Goal: Find contact information: Find contact information

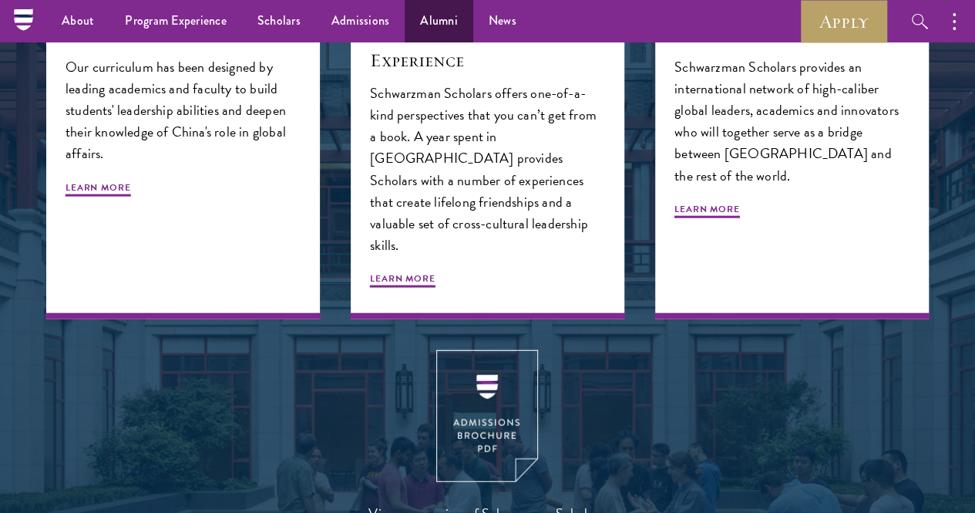
scroll to position [1688, 0]
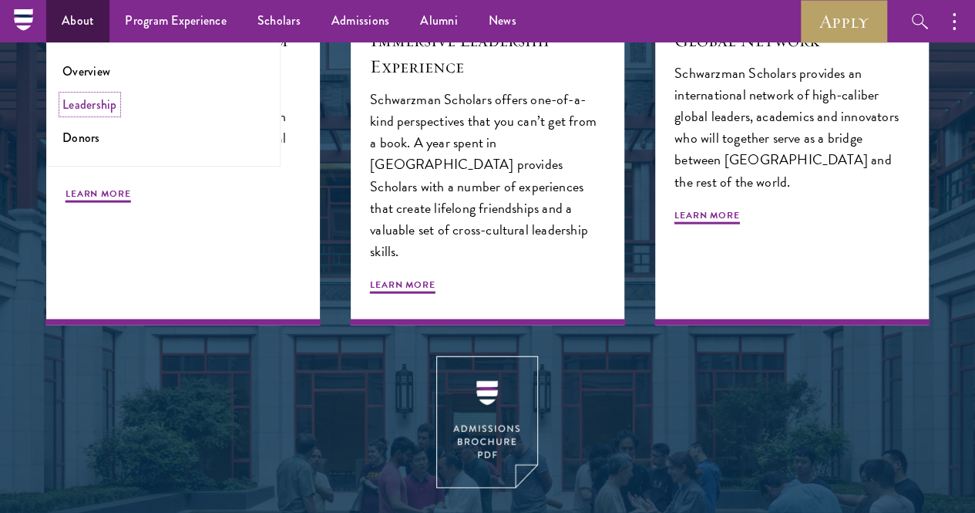
click at [88, 96] on li "Leadership" at bounding box center [163, 105] width 202 height 18
click at [82, 104] on link "Leadership" at bounding box center [89, 105] width 55 height 18
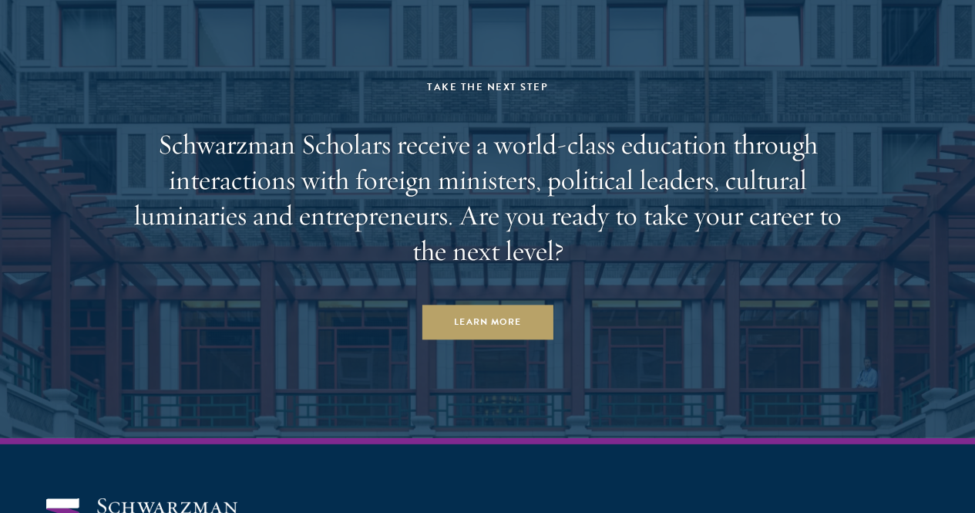
scroll to position [5048, 0]
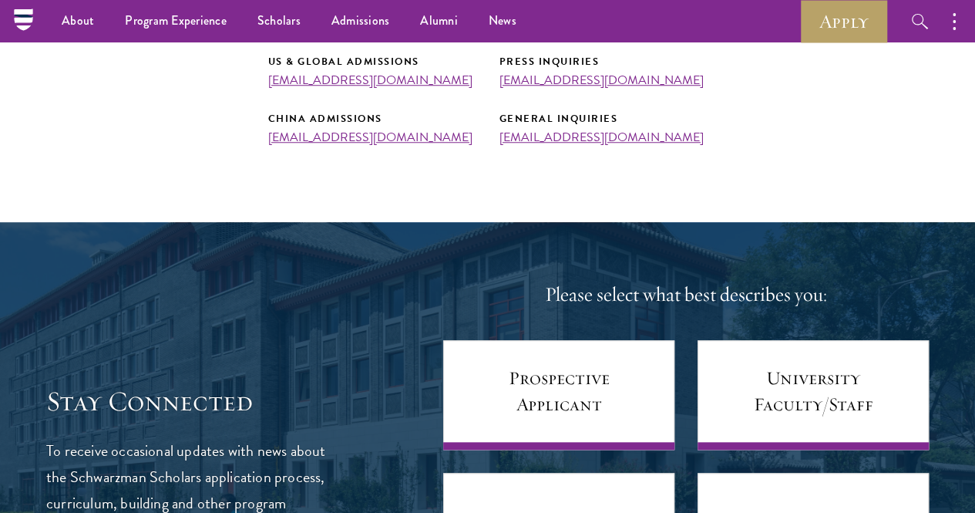
scroll to position [540, 0]
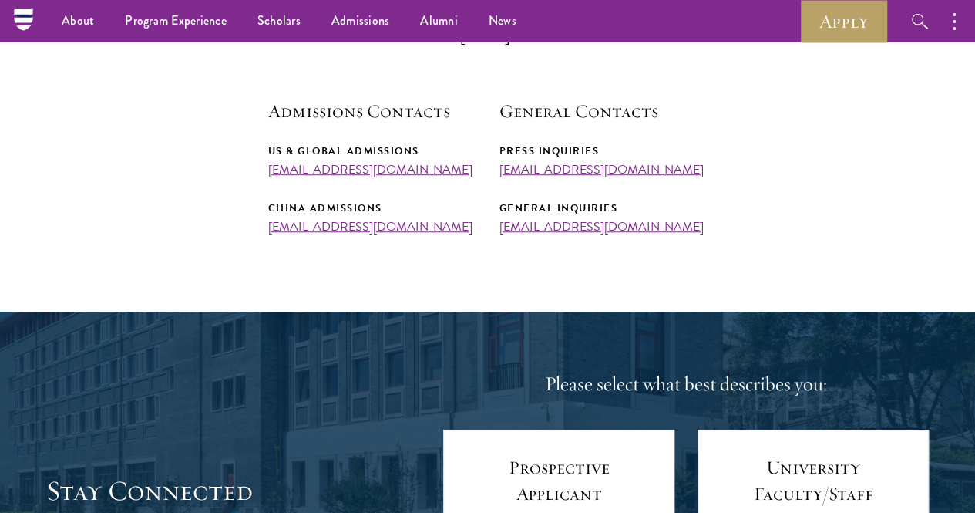
drag, startPoint x: 450, startPoint y: 258, endPoint x: 278, endPoint y: 259, distance: 172.7
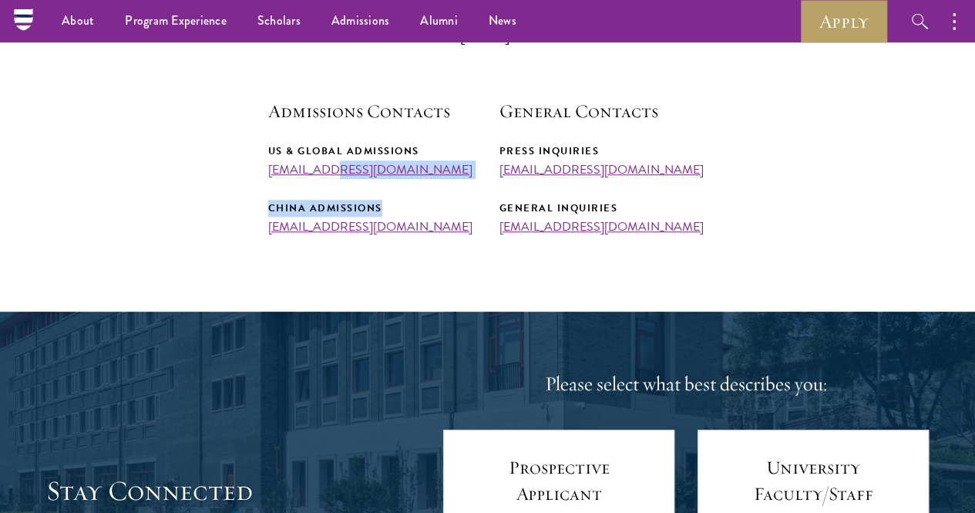
drag, startPoint x: 442, startPoint y: 200, endPoint x: 322, endPoint y: 193, distance: 120.5
click at [322, 193] on div "US & Global Admissions [EMAIL_ADDRESS][DOMAIN_NAME] China Admissions [EMAIL_ADD…" at bounding box center [372, 189] width 208 height 92
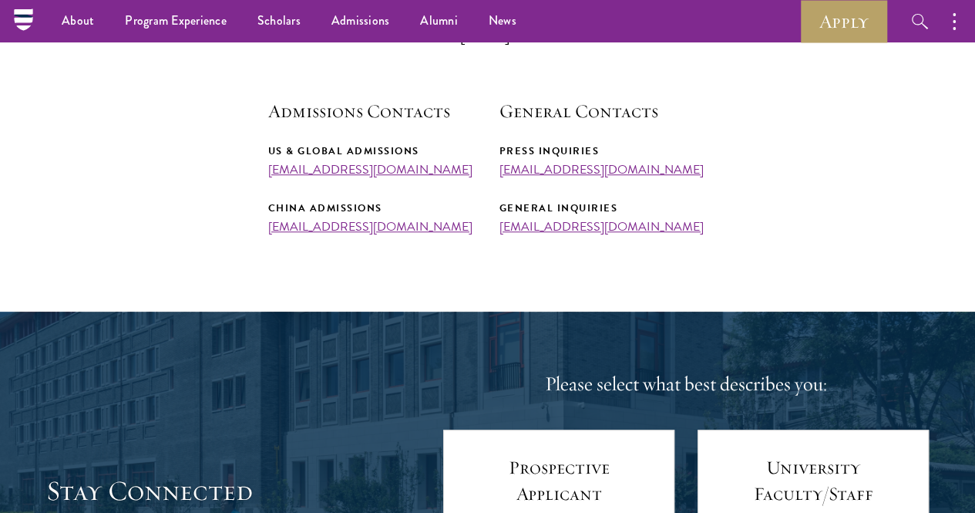
click at [473, 160] on div "US & Global Admissions" at bounding box center [372, 151] width 208 height 17
drag, startPoint x: 466, startPoint y: 182, endPoint x: 256, endPoint y: 192, distance: 209.9
click at [256, 192] on section "Admissions Team The Schwarzman Scholars admissions team has representatives all…" at bounding box center [487, 76] width 975 height 318
copy link "[EMAIL_ADDRESS][DOMAIN_NAME]"
